Goal: Find specific page/section: Locate a particular part of the current website

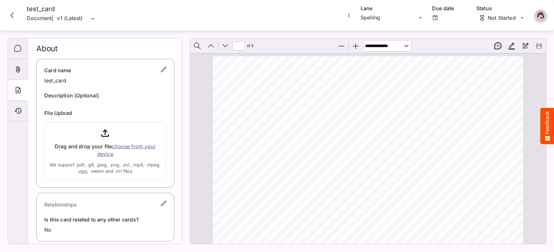
scroll to position [1192, 0]
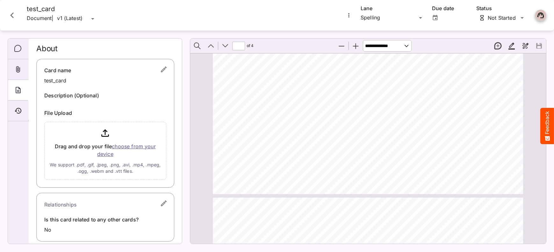
click at [13, 12] on icon "Close card" at bounding box center [12, 15] width 4 height 6
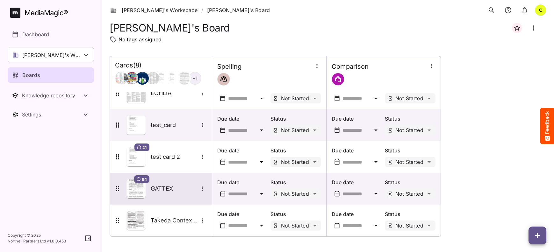
click at [161, 189] on h5 "GATTEX" at bounding box center [175, 189] width 48 height 8
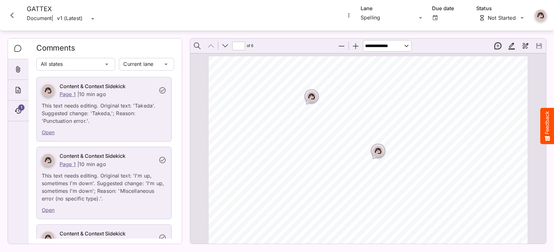
scroll to position [3, 0]
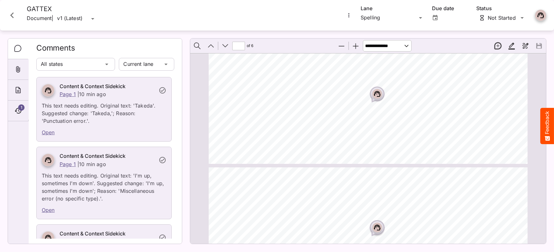
type input "*"
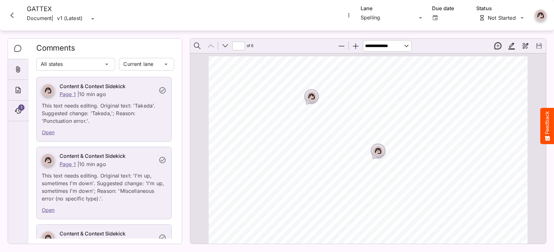
scroll to position [0, 0]
click at [9, 14] on icon "Close card" at bounding box center [11, 15] width 11 height 11
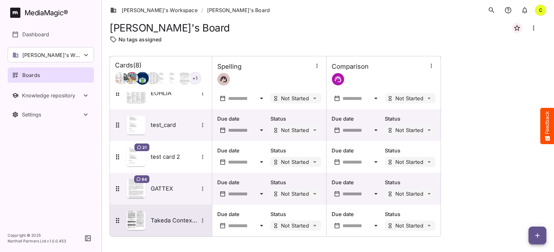
click at [164, 218] on h5 "Takeda Contextual Checking" at bounding box center [175, 221] width 48 height 8
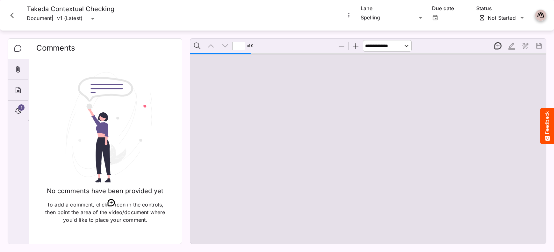
scroll to position [3, 0]
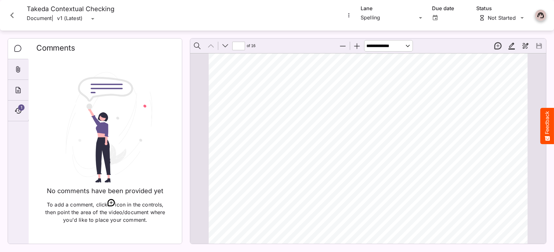
type input "*"
click at [12, 15] on icon "Close card" at bounding box center [11, 15] width 11 height 11
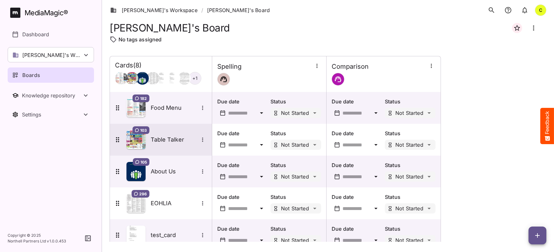
click at [167, 142] on h5 "Table Talker" at bounding box center [175, 140] width 48 height 8
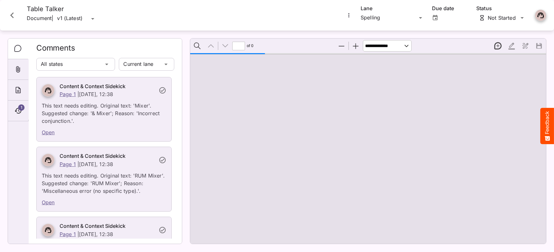
type input "*"
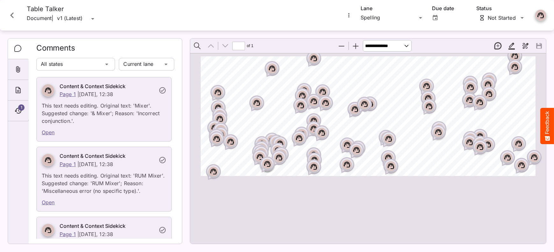
click at [12, 15] on icon "Close card" at bounding box center [11, 15] width 11 height 11
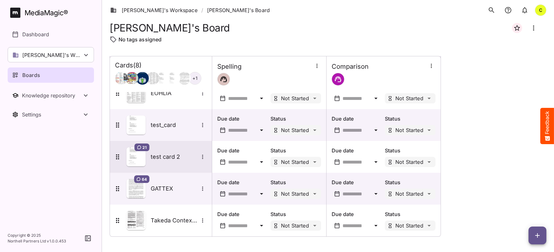
scroll to position [110, 0]
click at [158, 158] on h5 "test card 2" at bounding box center [175, 157] width 48 height 8
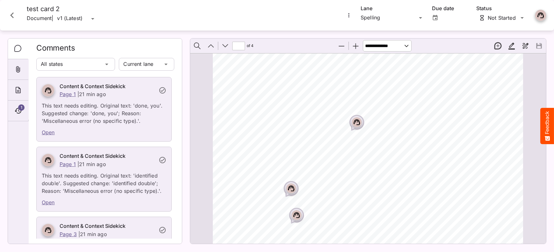
scroll to position [1083, 0]
click at [289, 162] on rect "Page ⁨3⁩" at bounding box center [291, 161] width 8 height 8
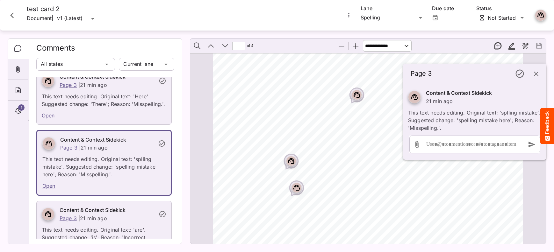
scroll to position [161, 0]
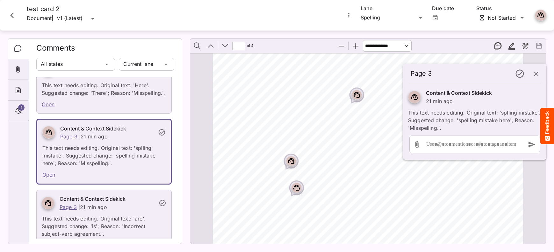
click at [296, 185] on icon "Page ⁨3⁩" at bounding box center [296, 188] width 6 height 6
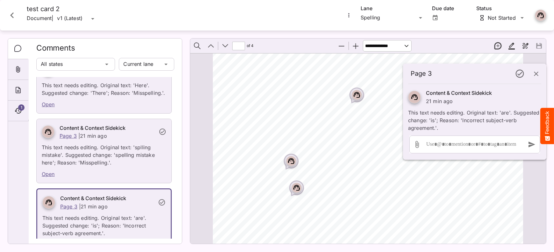
scroll to position [232, 0]
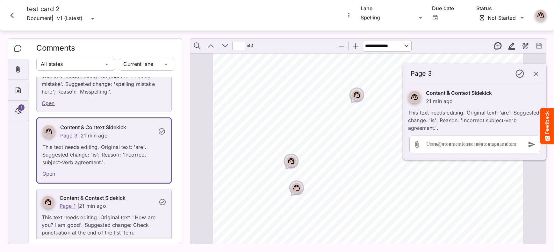
click at [538, 73] on icon "button" at bounding box center [536, 74] width 8 height 8
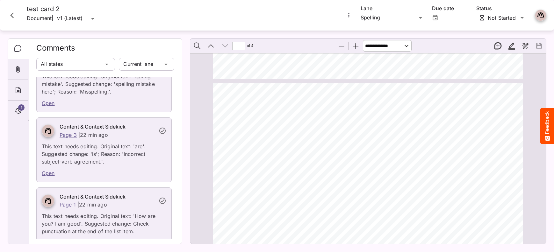
scroll to position [1305, 0]
click at [270, 168] on span "banned term MDR" at bounding box center [287, 167] width 51 height 6
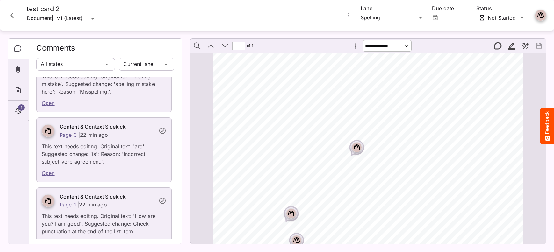
scroll to position [1032, 0]
drag, startPoint x: 270, startPoint y: 168, endPoint x: 305, endPoint y: 168, distance: 35.0
click at [272, 168] on div "Units Th e correct weight is 4g. Th e incorrect weight is 4 g. Cambridge Comma …" at bounding box center [371, 137] width 316 height 447
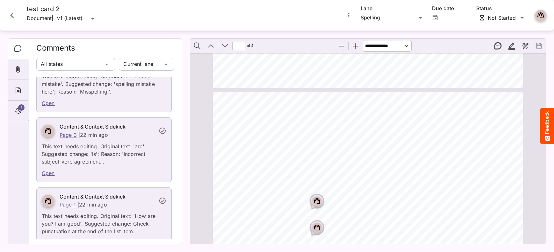
type input "*"
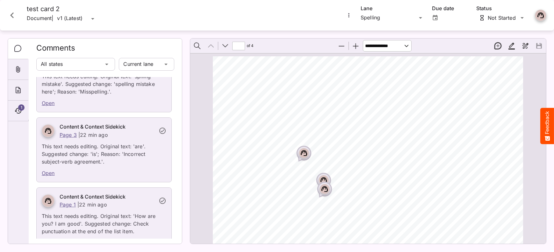
scroll to position [0, 0]
